Goal: Transaction & Acquisition: Subscribe to service/newsletter

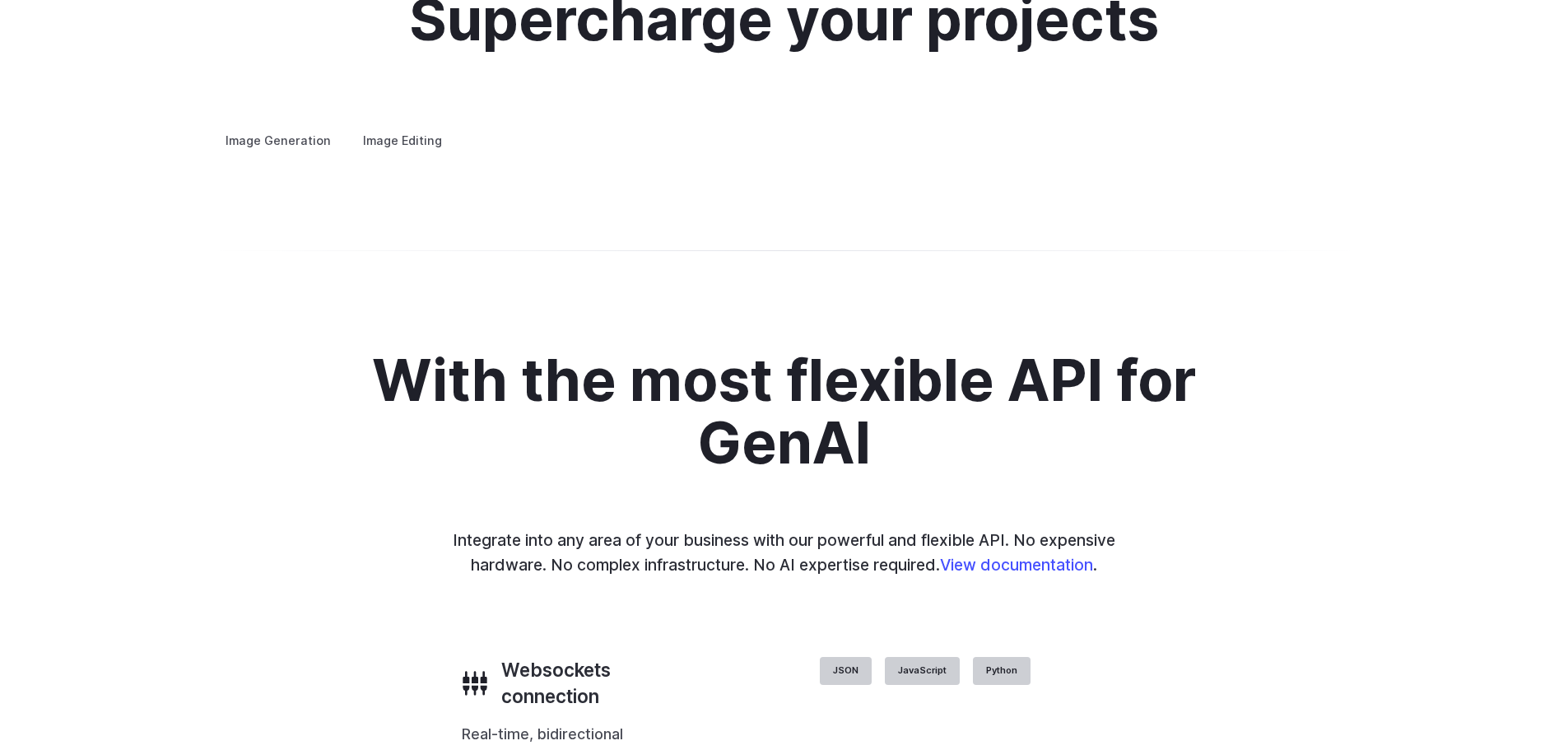
scroll to position [3126, 0]
click at [413, 125] on label "Image Editing" at bounding box center [403, 139] width 107 height 29
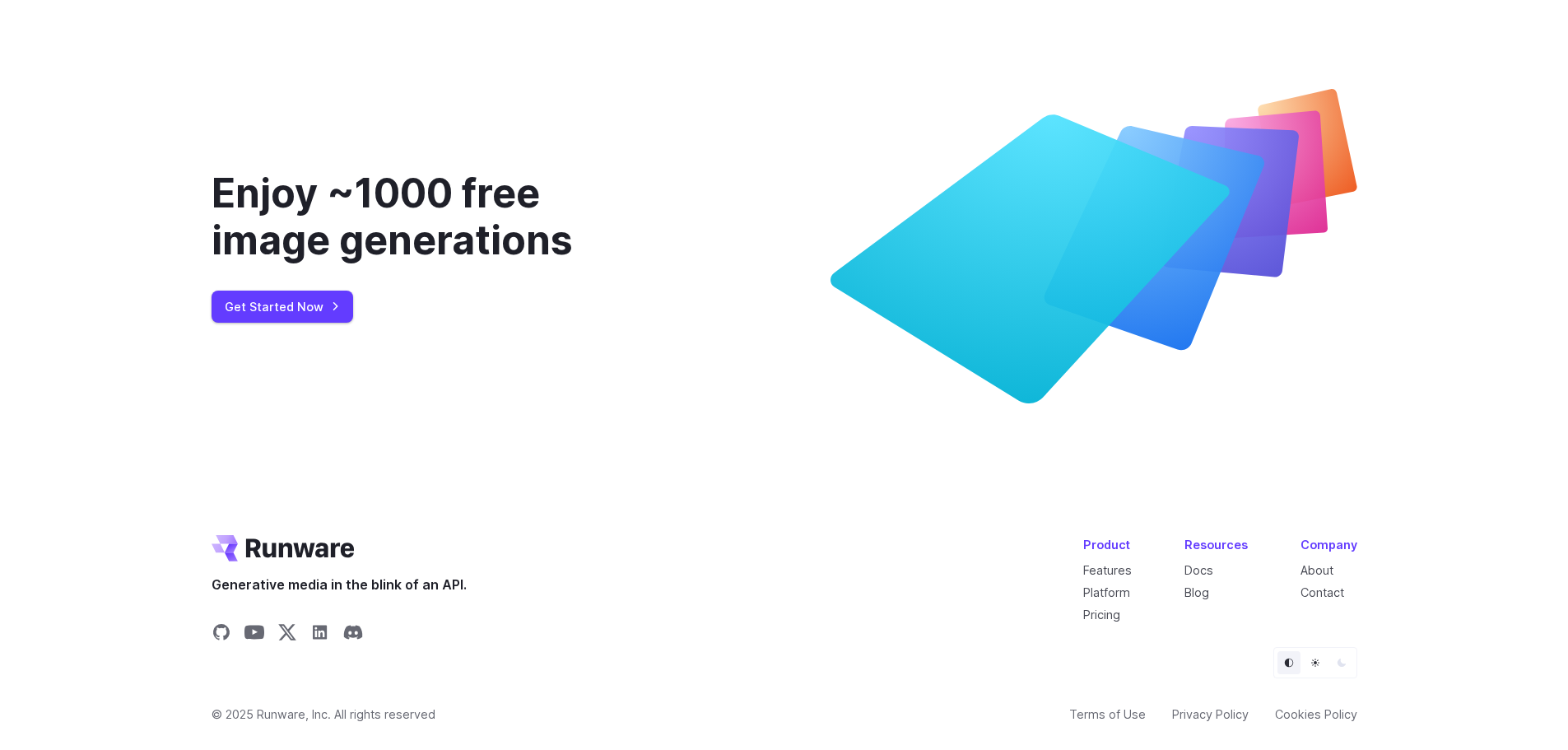
scroll to position [6171, 0]
click at [260, 322] on link "Get Started Now" at bounding box center [282, 306] width 141 height 32
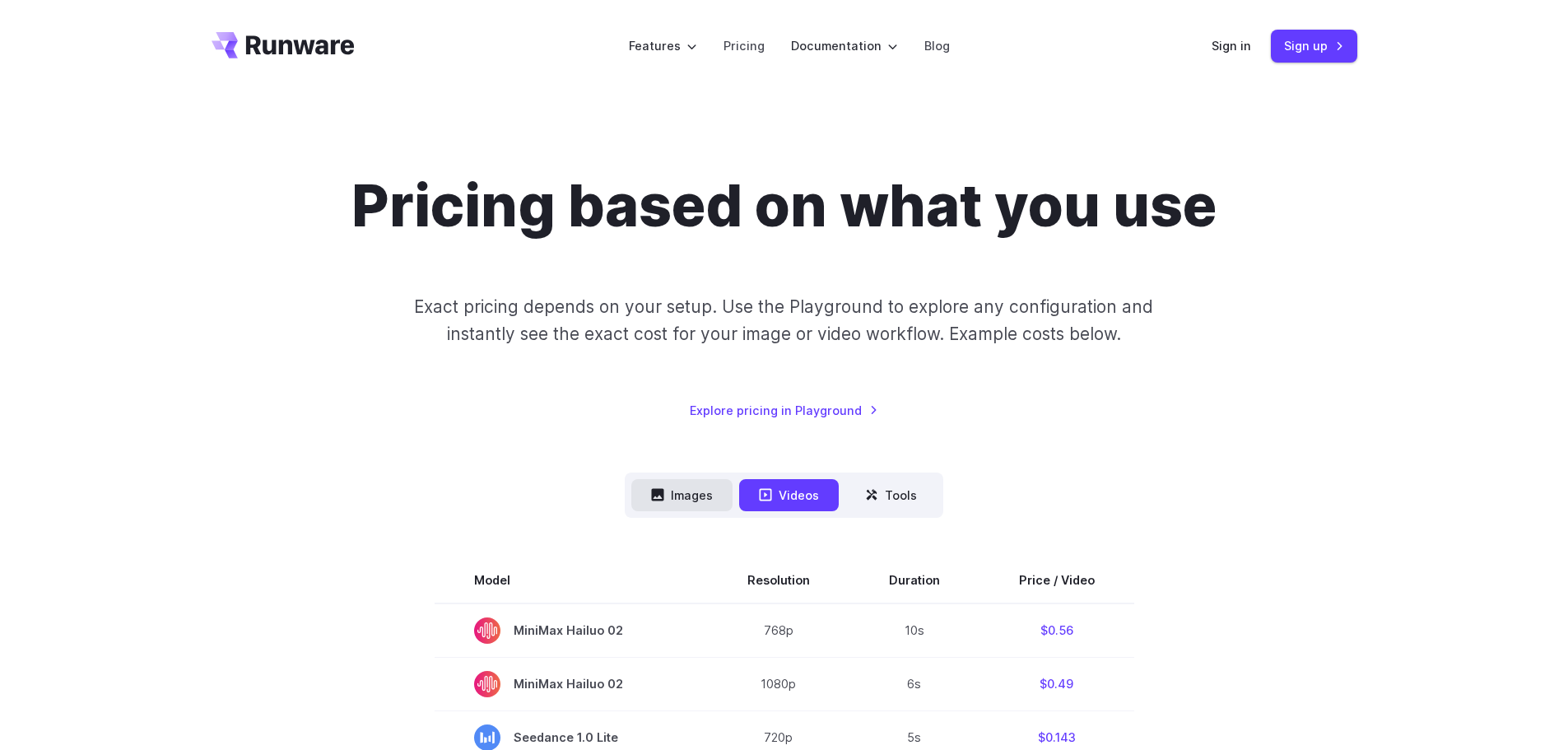
scroll to position [82, 0]
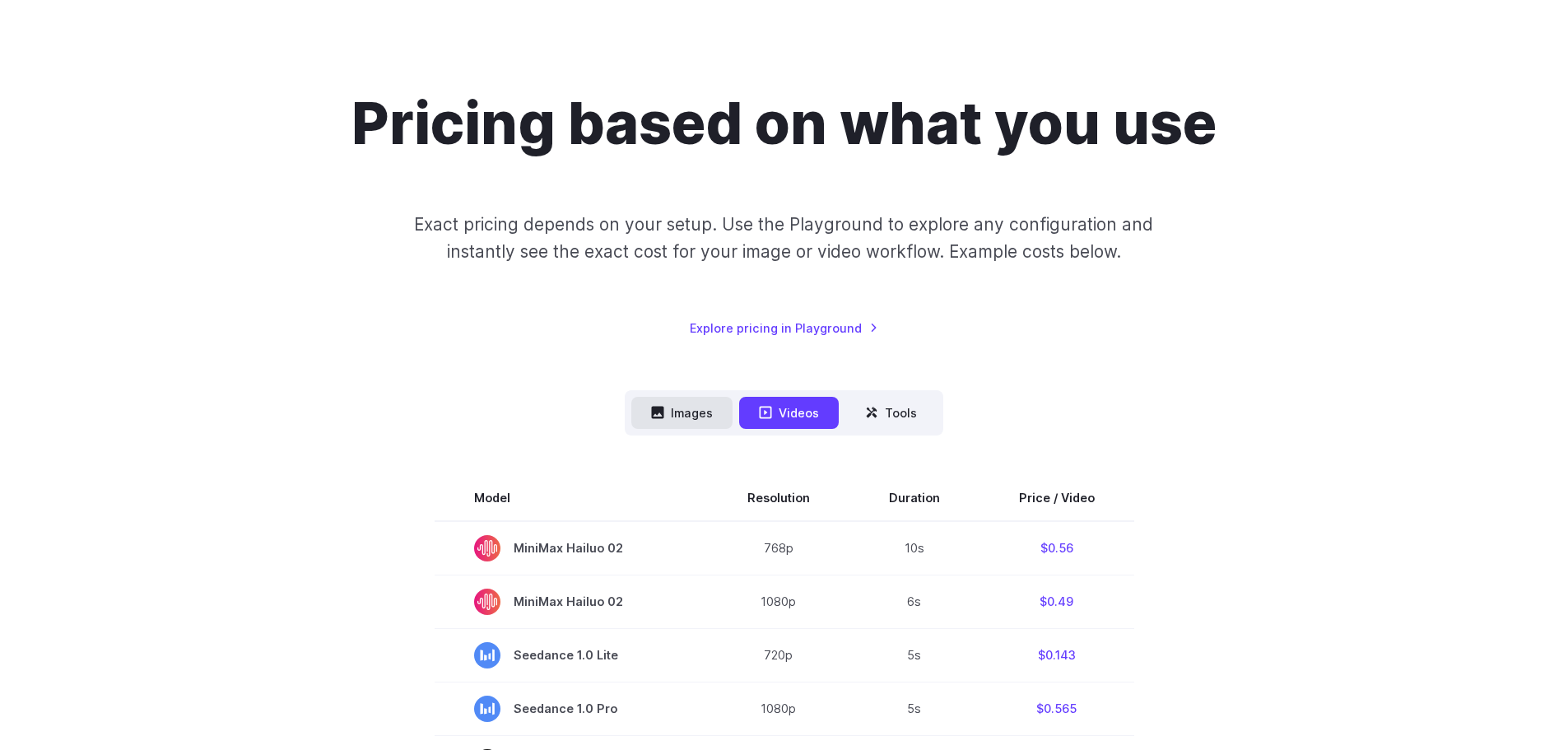
click at [693, 419] on button "Images" at bounding box center [682, 412] width 101 height 32
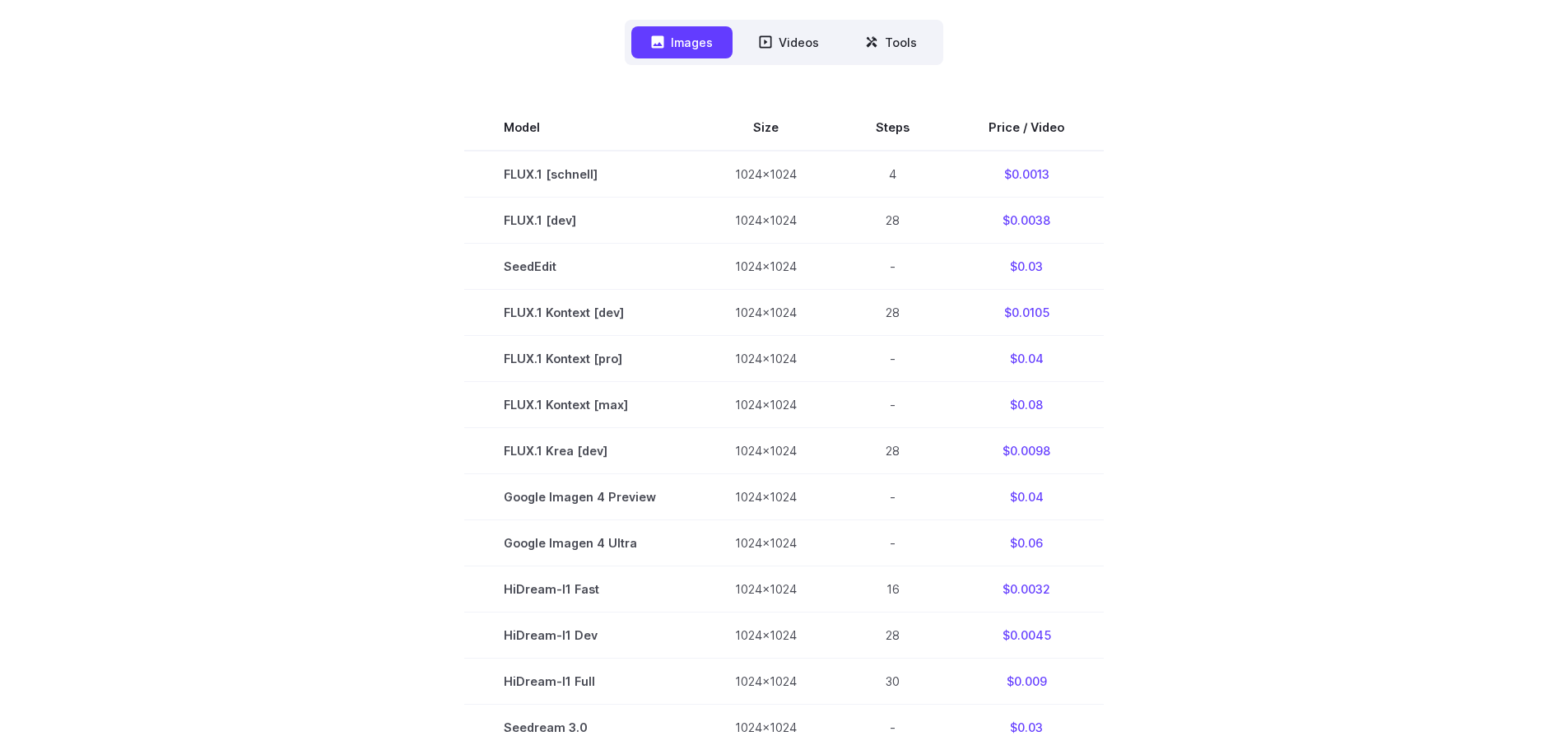
scroll to position [411, 0]
